Goal: Information Seeking & Learning: Check status

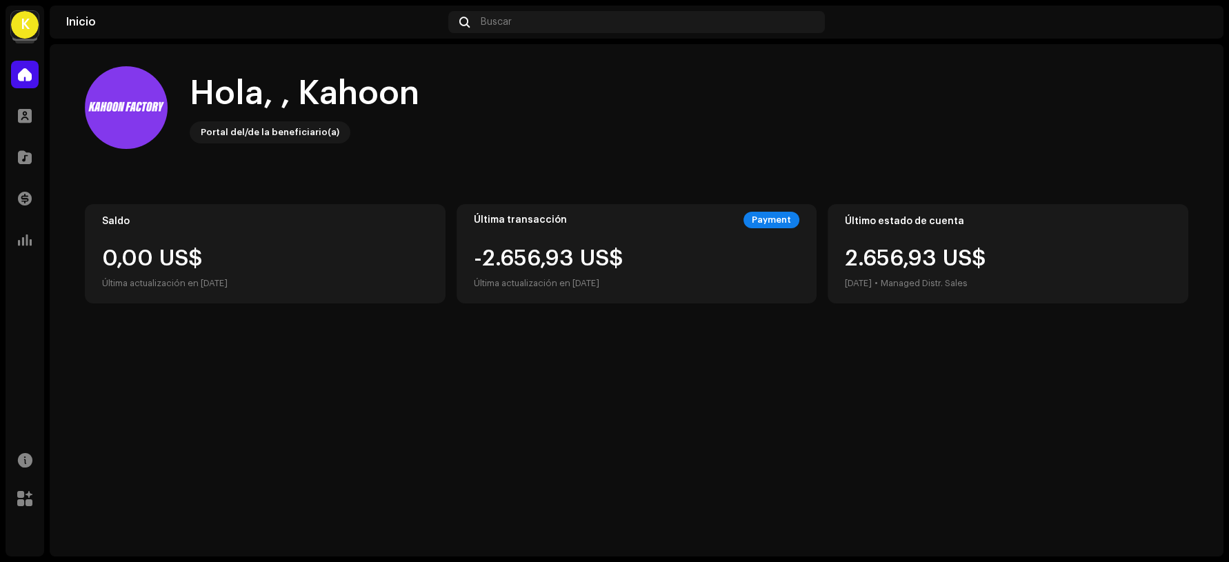
click at [516, 239] on div "Última transacción Payment -2.656,93 US$ Última actualización en [DATE]" at bounding box center [636, 253] width 361 height 99
click at [521, 256] on div "-2.657,91 US$ Última actualización en [DATE]" at bounding box center [544, 269] width 141 height 44
click at [26, 190] on div at bounding box center [25, 199] width 28 height 28
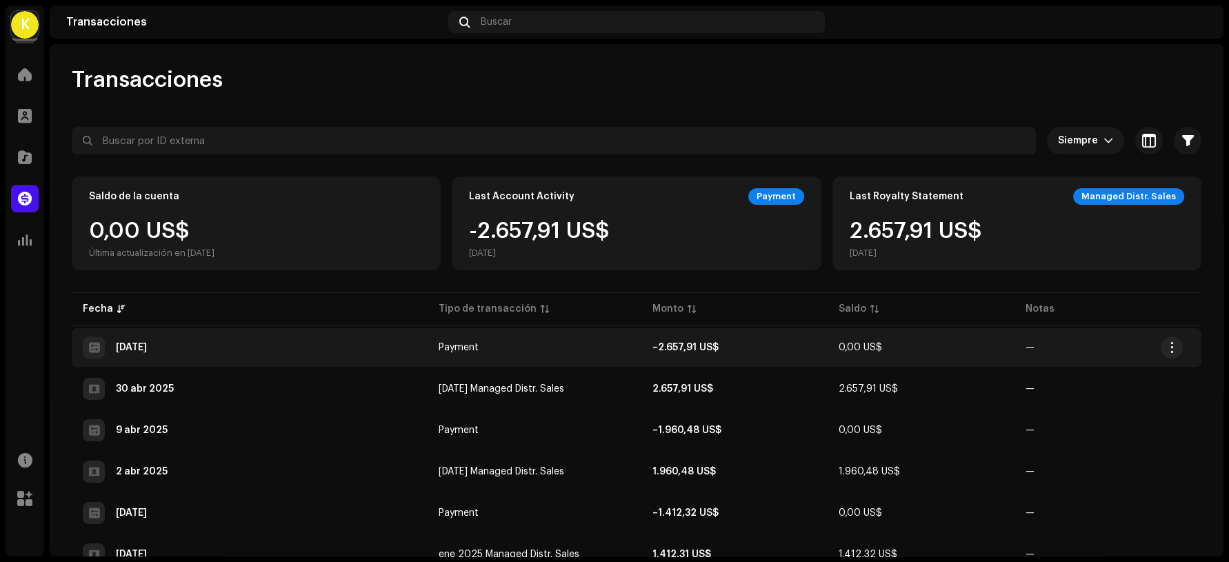
click at [484, 343] on td "Payment" at bounding box center [534, 347] width 214 height 39
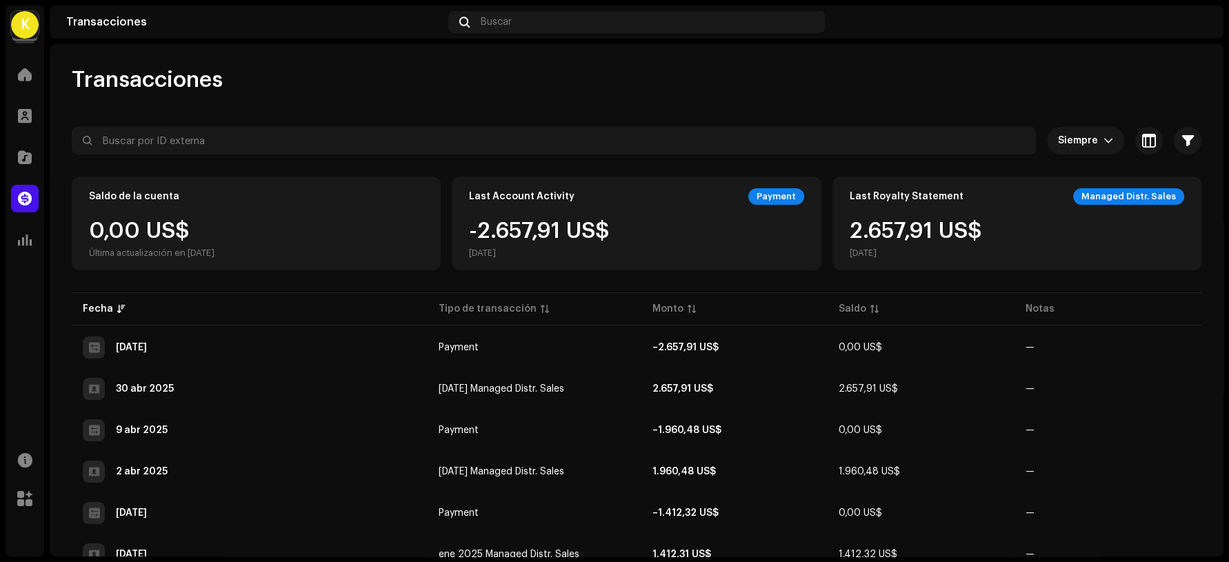
click at [929, 293] on div "Detalles de la transacción Tipo de transacción Payment Monto de ingreso – 2.657…" at bounding box center [614, 281] width 1229 height 562
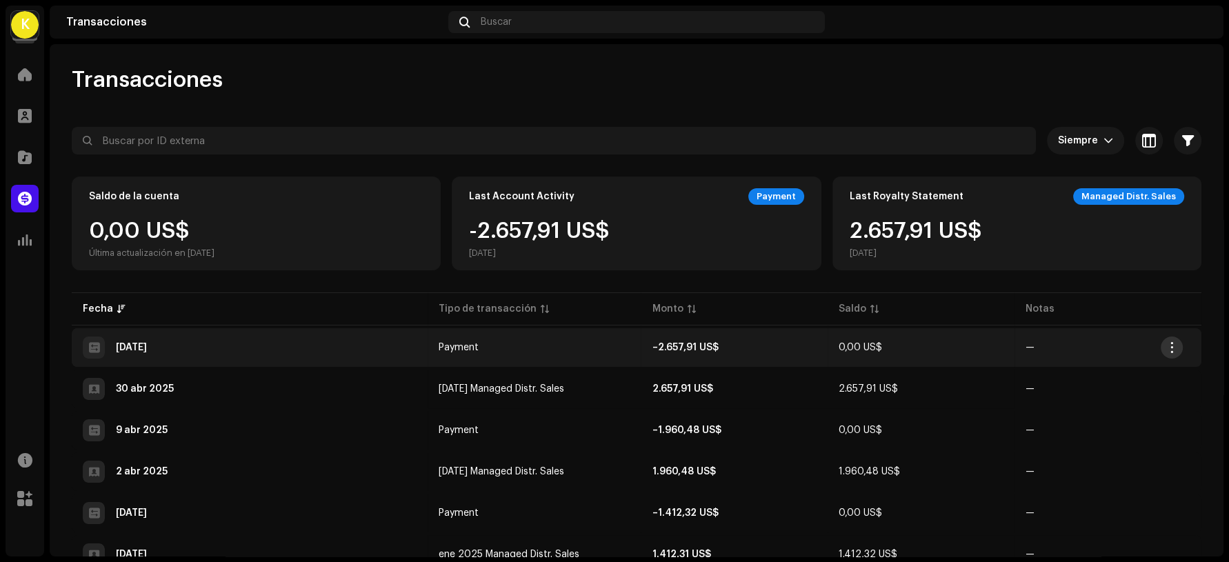
click at [1164, 343] on button "button" at bounding box center [1171, 347] width 22 height 22
click at [1073, 374] on span "Ver detalles" at bounding box center [1071, 377] width 59 height 11
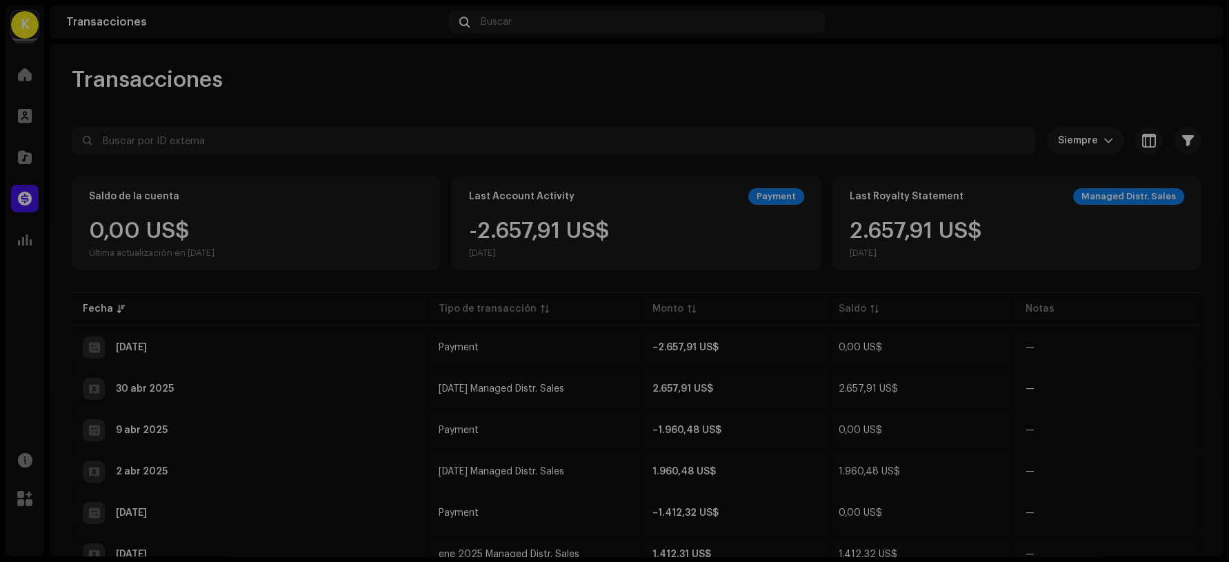
click at [1140, 327] on div "Detalles de la transacción Tipo de transacción Payment Monto de ingreso – 2.657…" at bounding box center [614, 281] width 1229 height 562
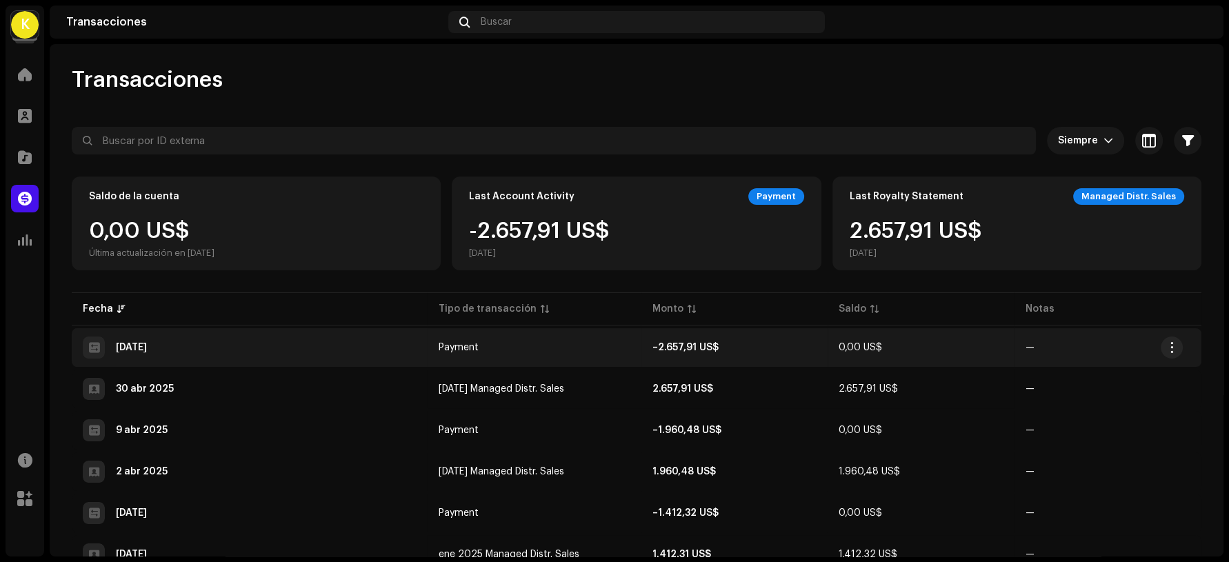
click at [147, 351] on div "[DATE]" at bounding box center [131, 348] width 31 height 10
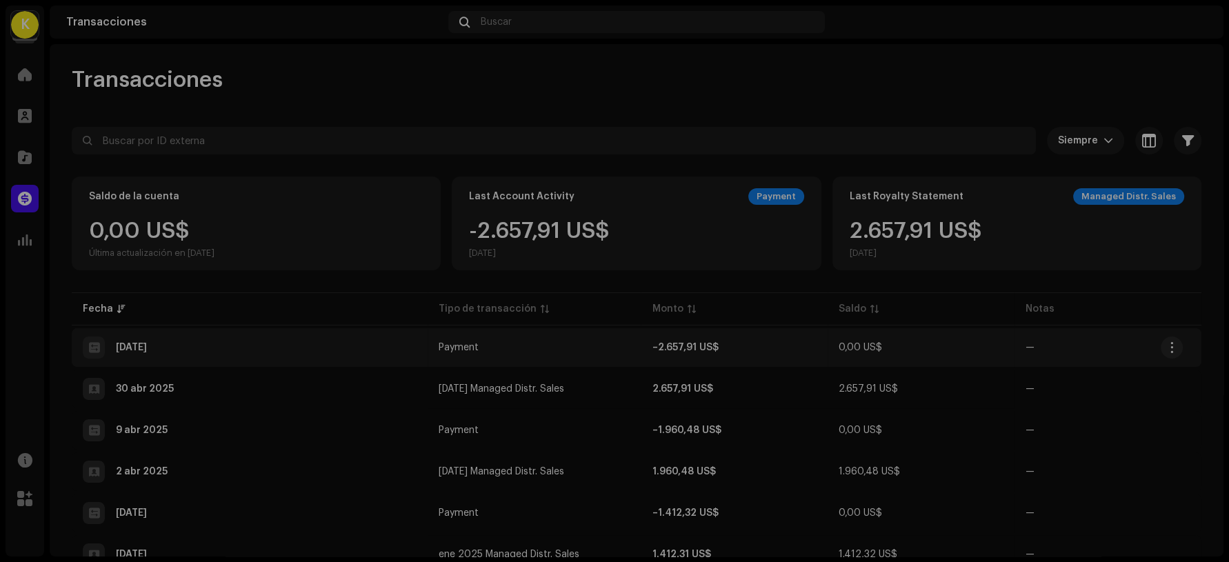
click at [150, 351] on div "Detalles de la transacción Tipo de transacción Payment Monto de ingreso – 2.657…" at bounding box center [614, 281] width 1229 height 562
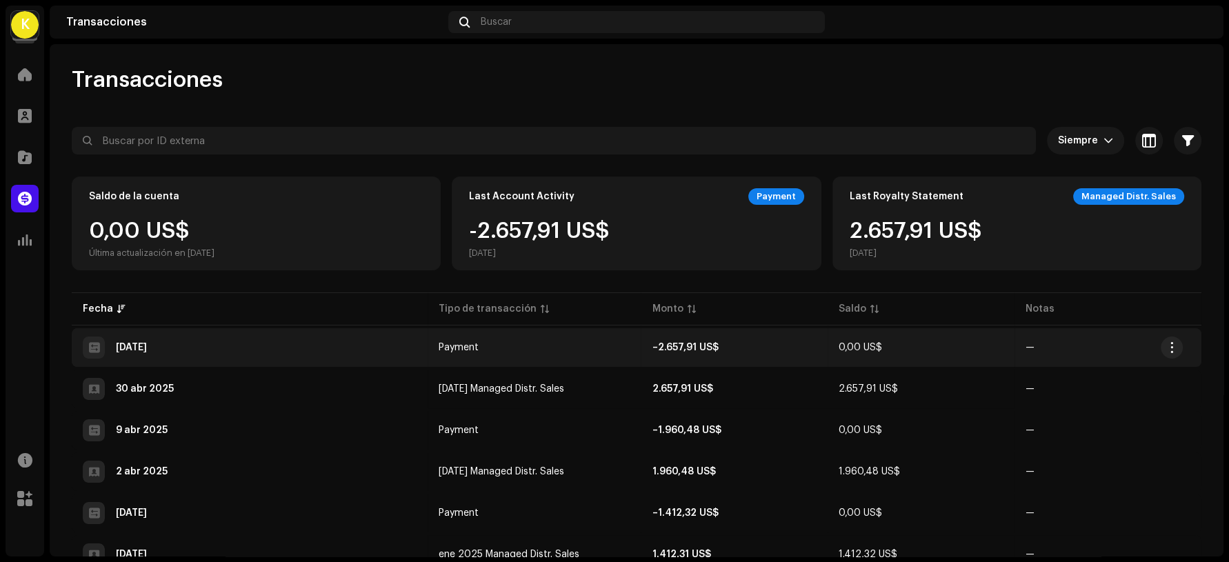
click at [147, 351] on div "[DATE]" at bounding box center [131, 348] width 31 height 10
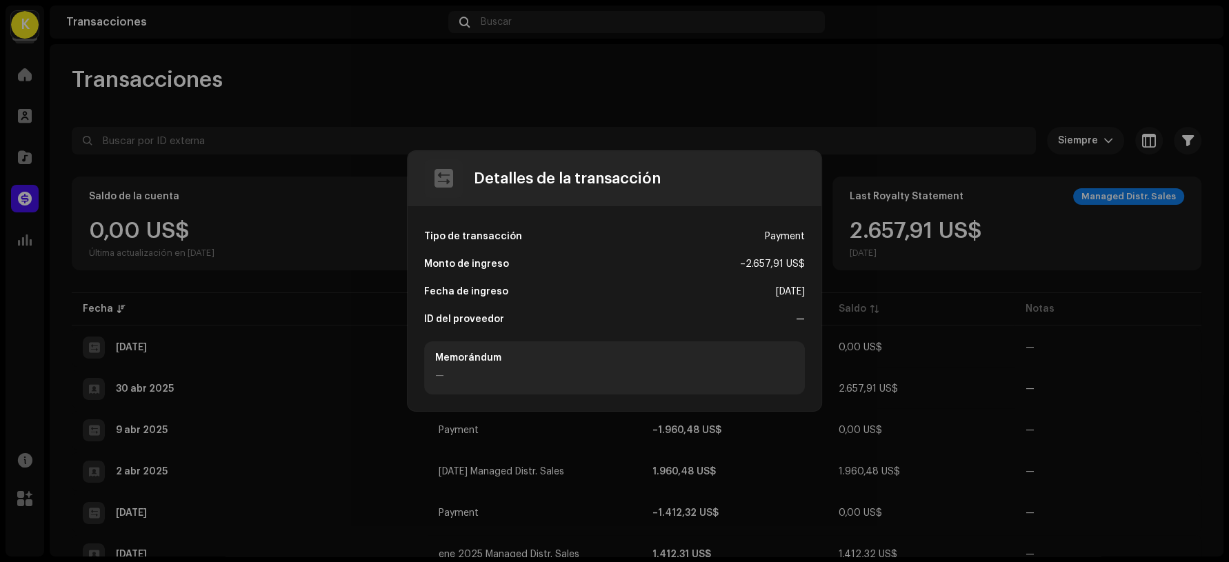
click at [747, 270] on div "– 2.657,91 US$" at bounding box center [772, 264] width 65 height 28
click at [736, 304] on div "Fecha de ingreso [DATE]" at bounding box center [614, 292] width 381 height 28
click at [778, 289] on div "[DATE]" at bounding box center [790, 292] width 29 height 28
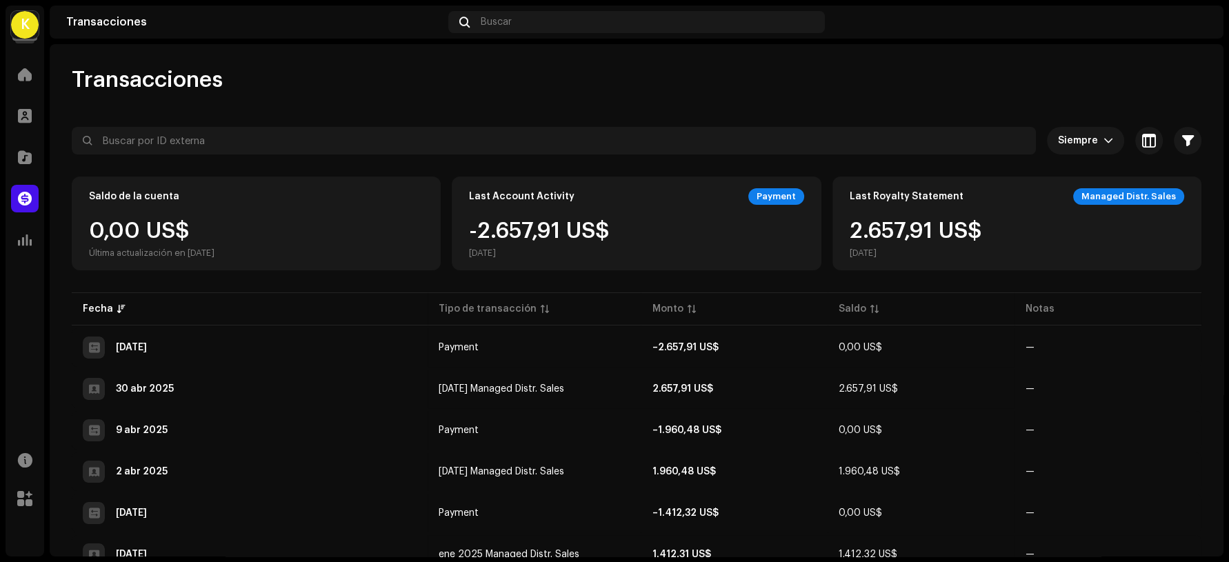
click at [169, 244] on div "Detalles de la transacción Tipo de transacción Payment Monto de ingreso – 2.657…" at bounding box center [614, 281] width 1229 height 562
click at [41, 199] on div "Transacciones" at bounding box center [25, 198] width 39 height 39
click at [27, 199] on span at bounding box center [25, 198] width 14 height 11
click at [23, 221] on div "Estadísticas" at bounding box center [25, 240] width 39 height 39
click at [23, 245] on span at bounding box center [25, 239] width 14 height 11
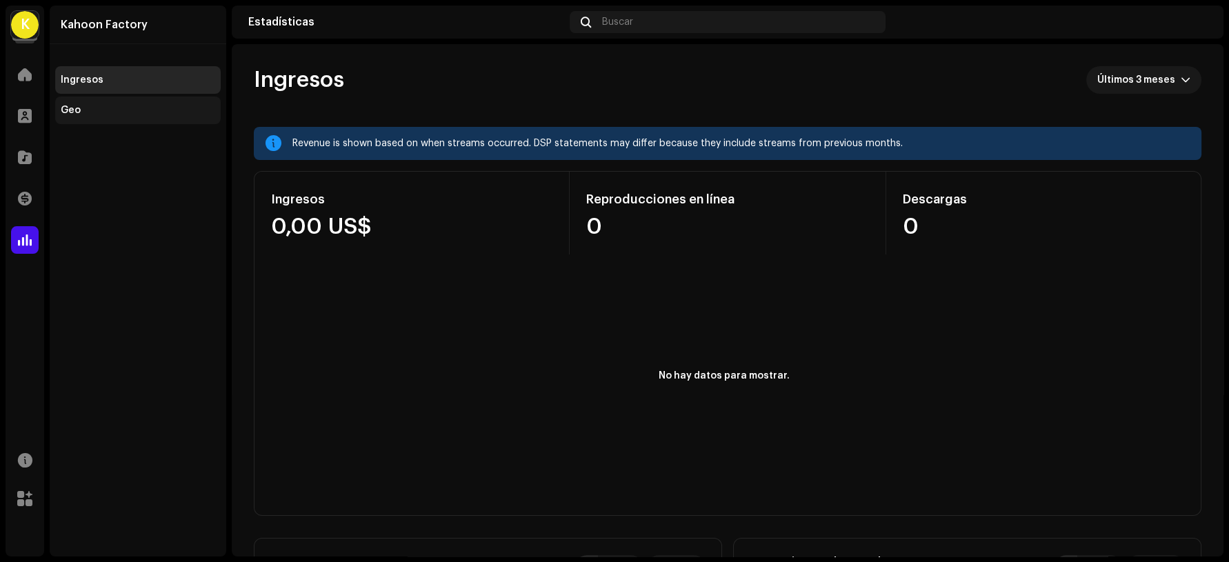
click at [91, 105] on div "Geo" at bounding box center [138, 110] width 154 height 11
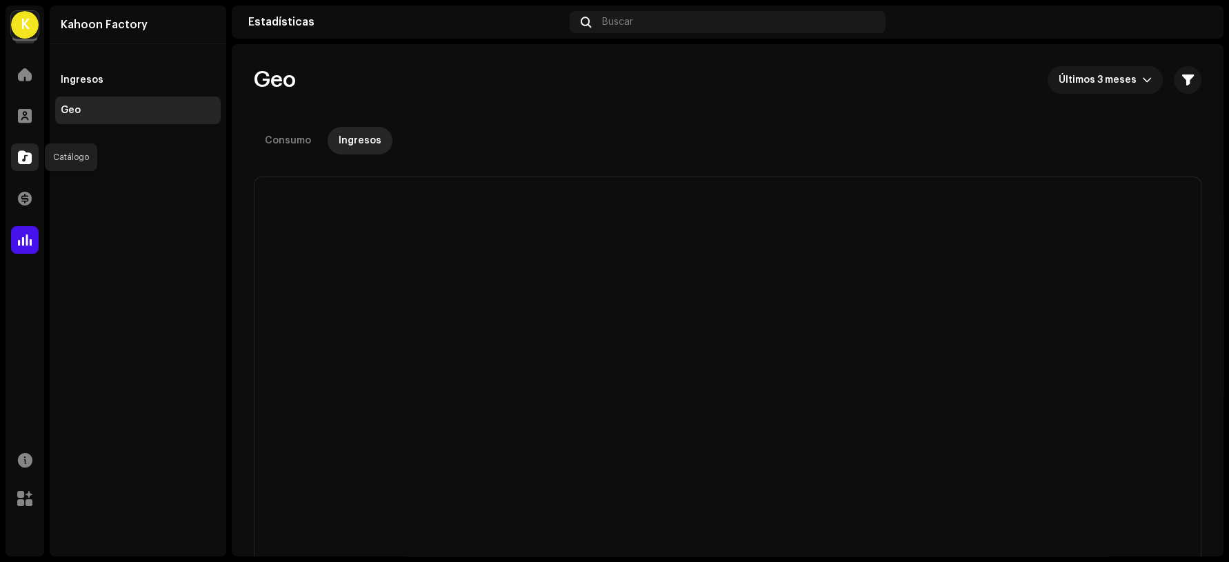
click at [33, 168] on div at bounding box center [25, 157] width 28 height 28
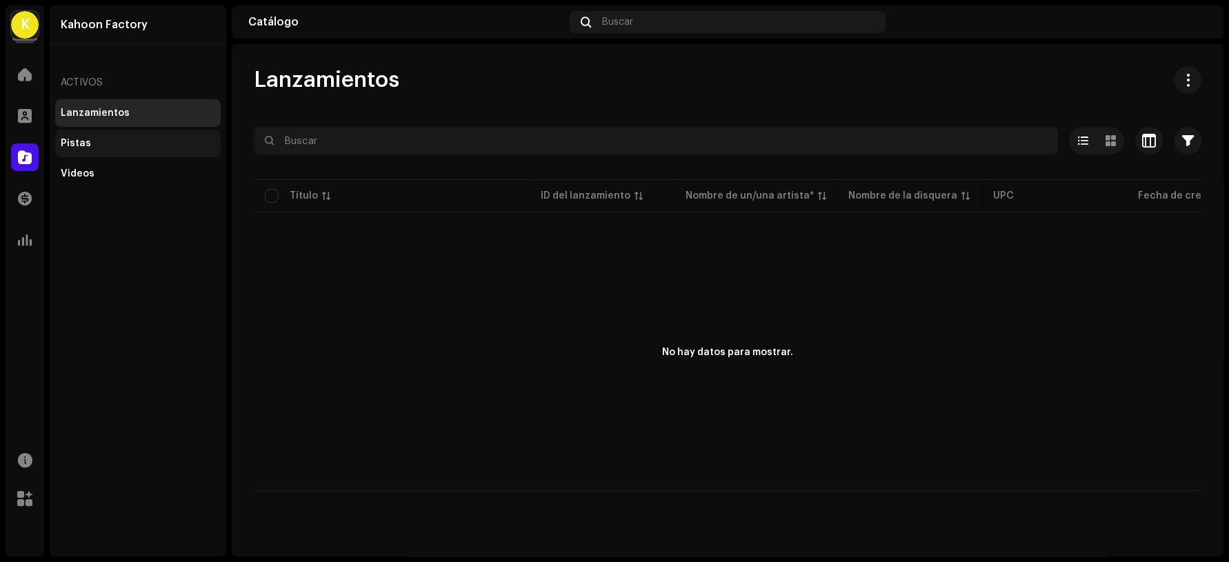
click at [64, 137] on div "Pistas" at bounding box center [137, 144] width 165 height 28
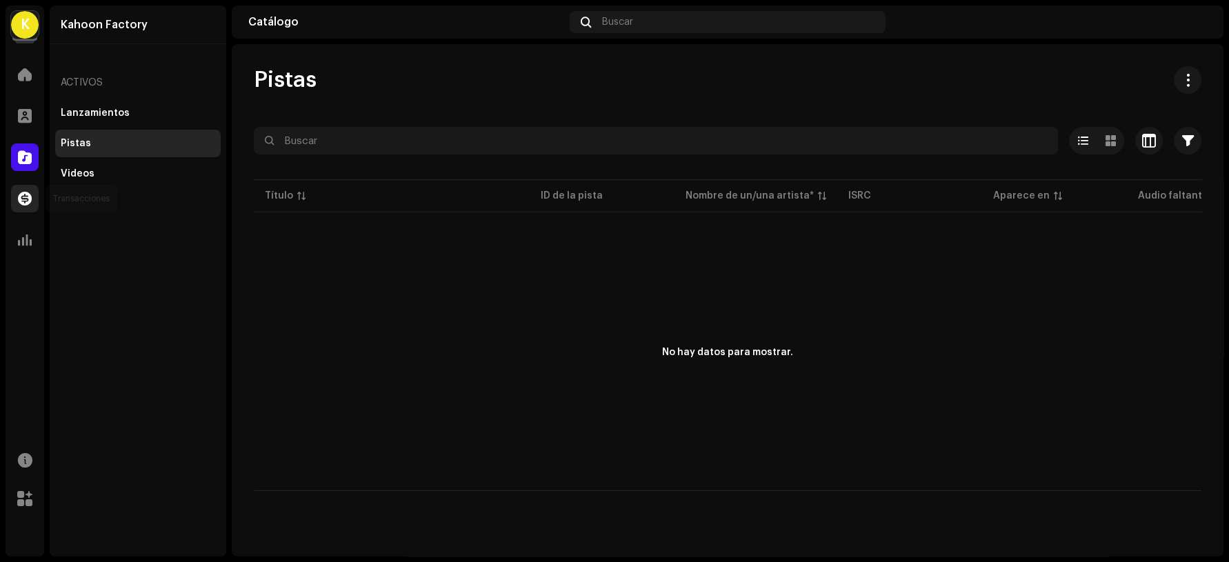
click at [17, 185] on div at bounding box center [25, 199] width 28 height 28
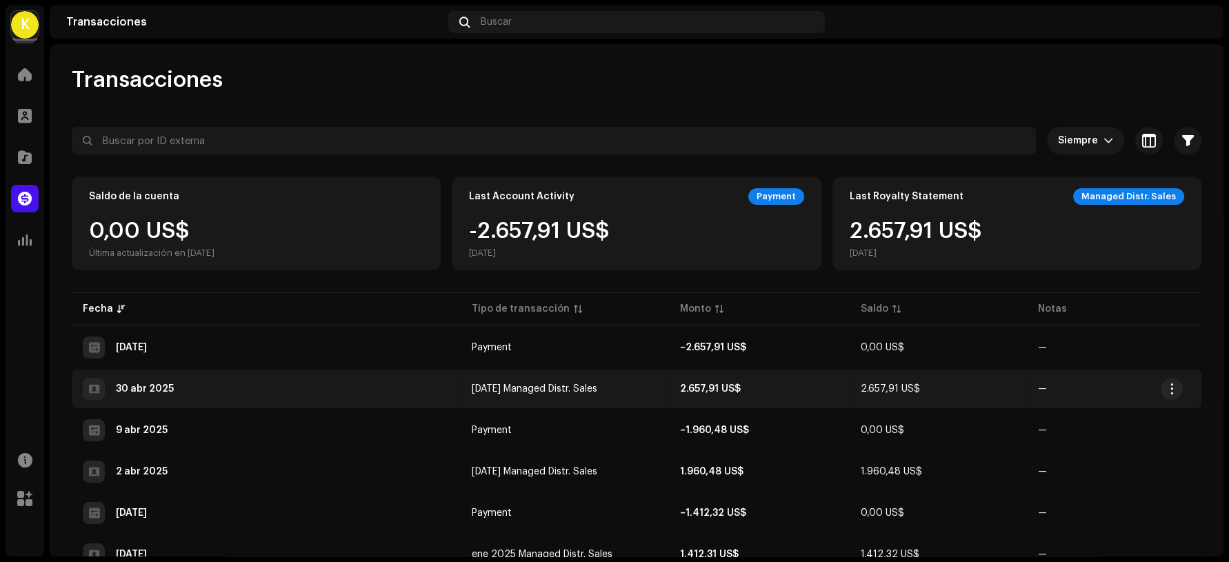
click at [705, 397] on td "2.657,91 US$" at bounding box center [758, 389] width 181 height 39
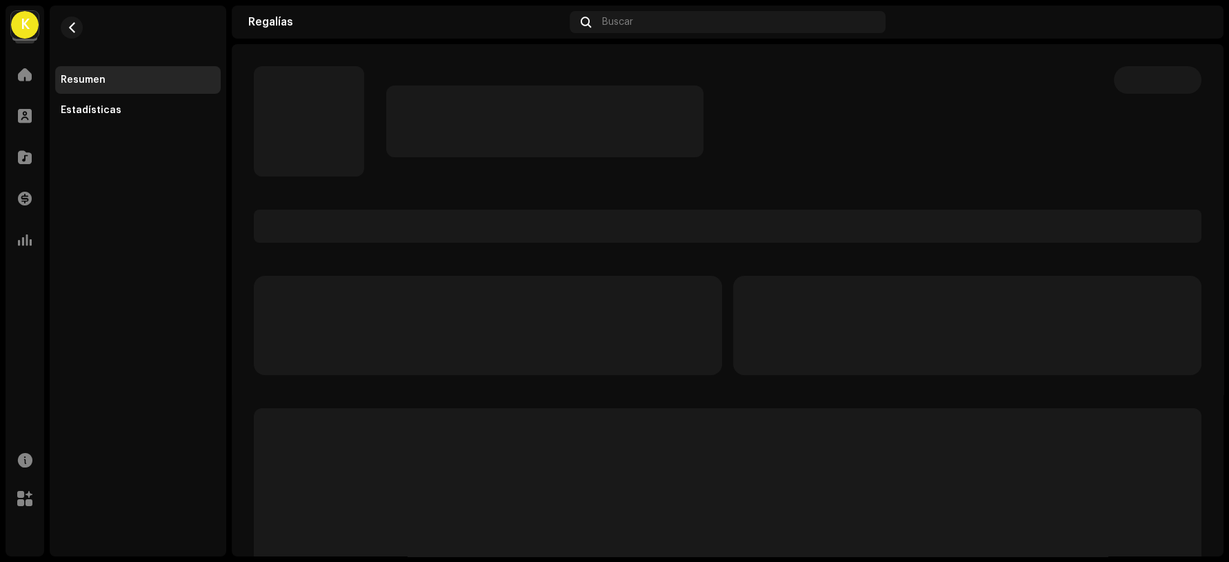
click at [702, 393] on div at bounding box center [727, 516] width 947 height 612
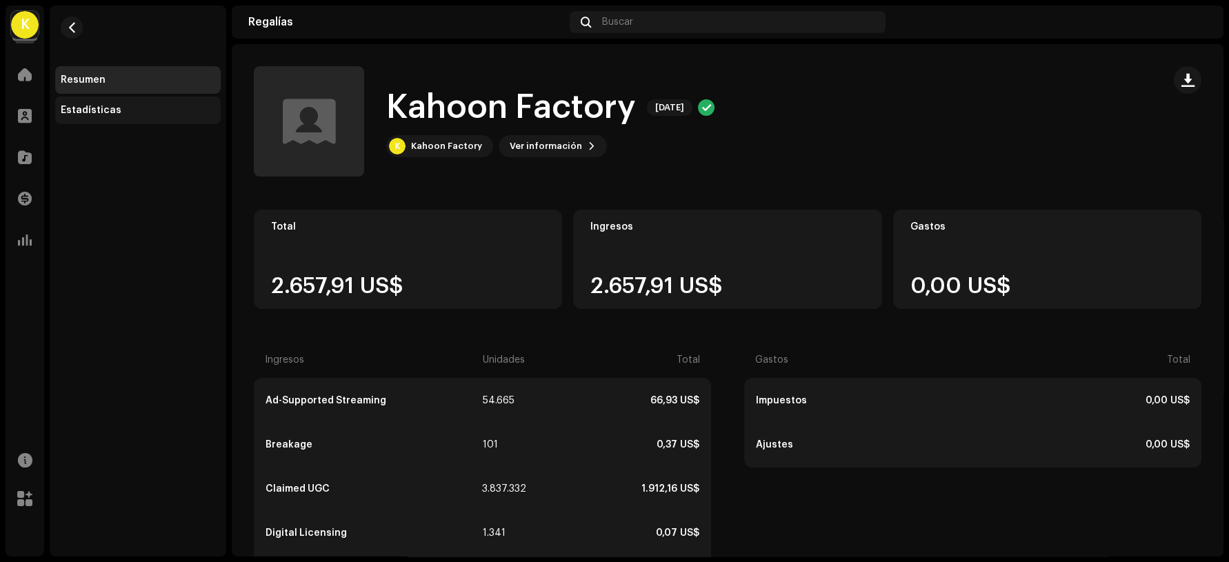
click at [99, 108] on div "Estadísticas" at bounding box center [91, 110] width 61 height 11
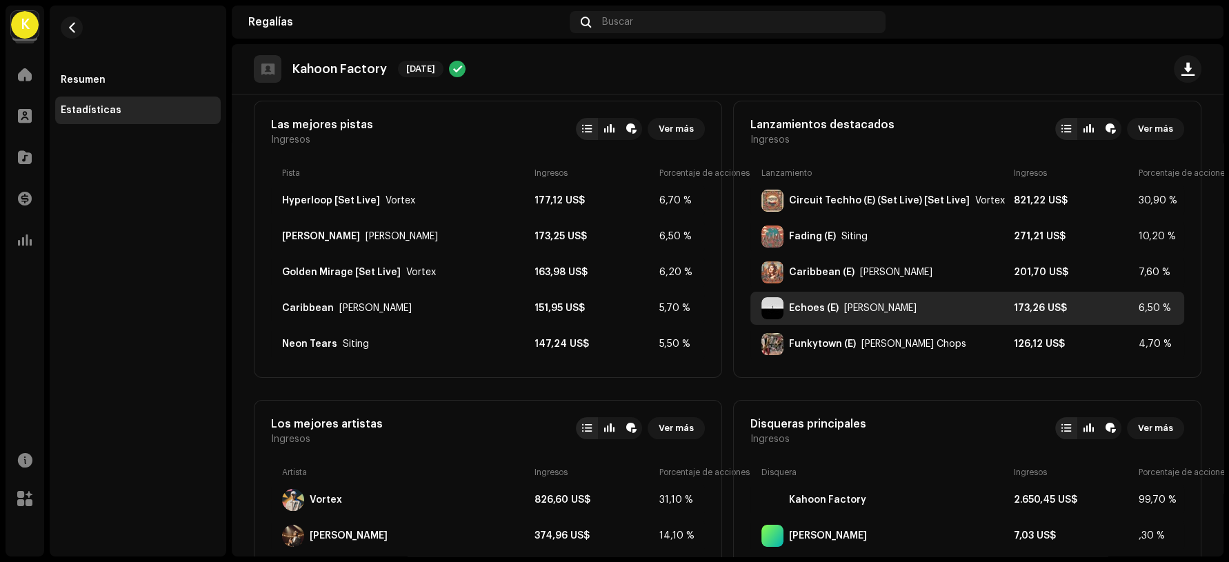
scroll to position [306, 0]
